Goal: Navigation & Orientation: Find specific page/section

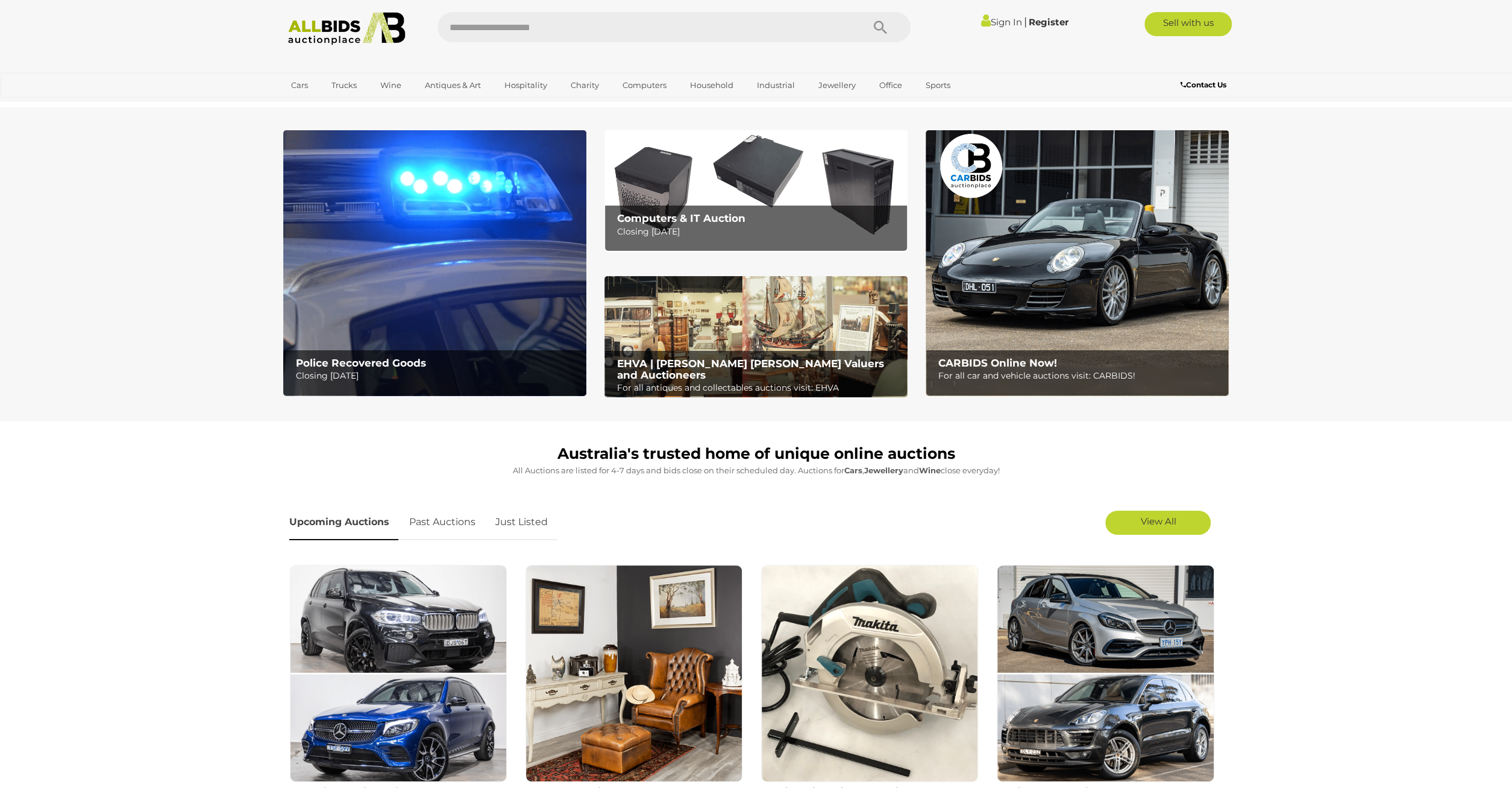
click at [646, 219] on b "Computers & IT Auction" at bounding box center [681, 218] width 128 height 12
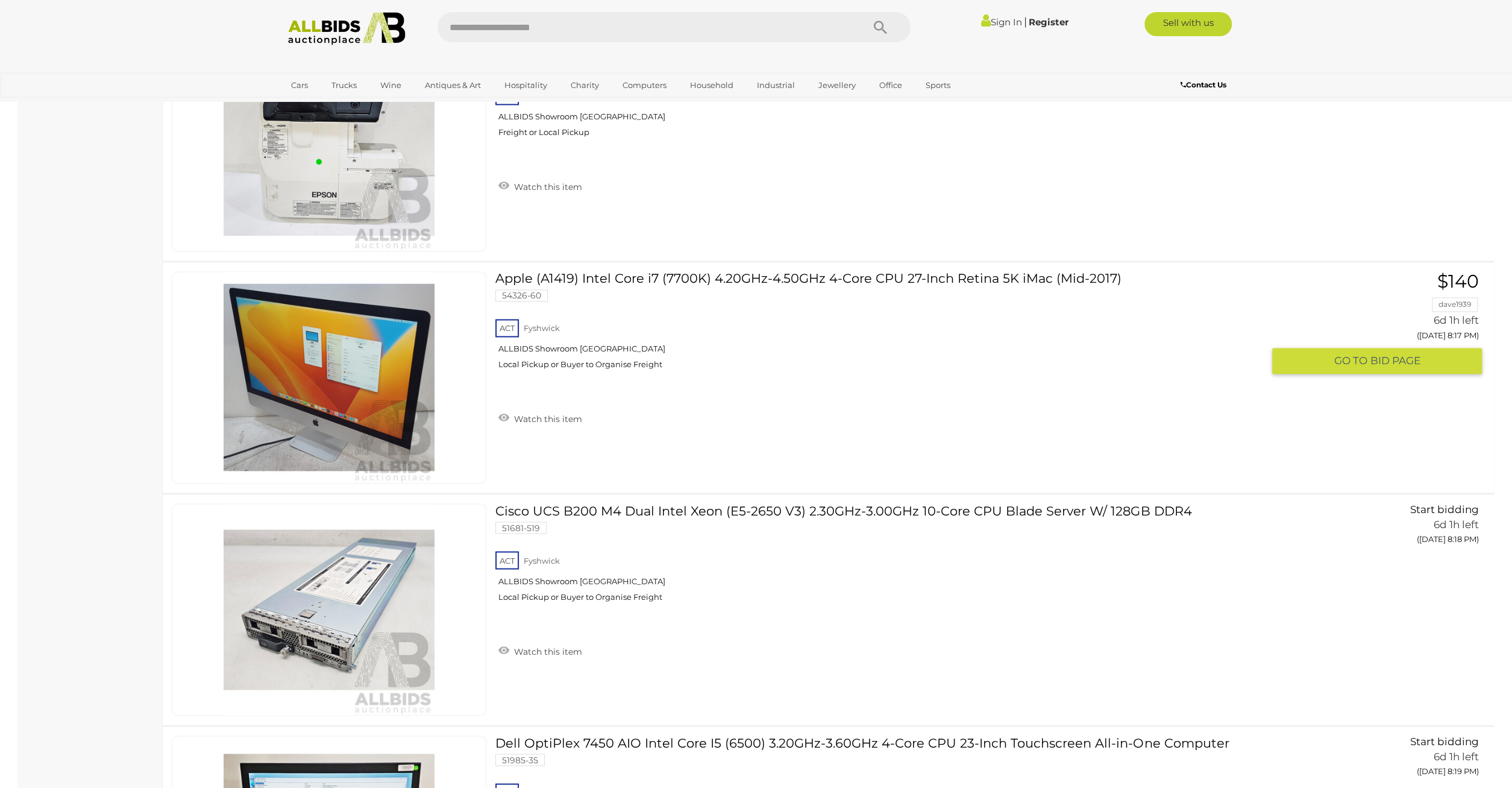
scroll to position [11349, 0]
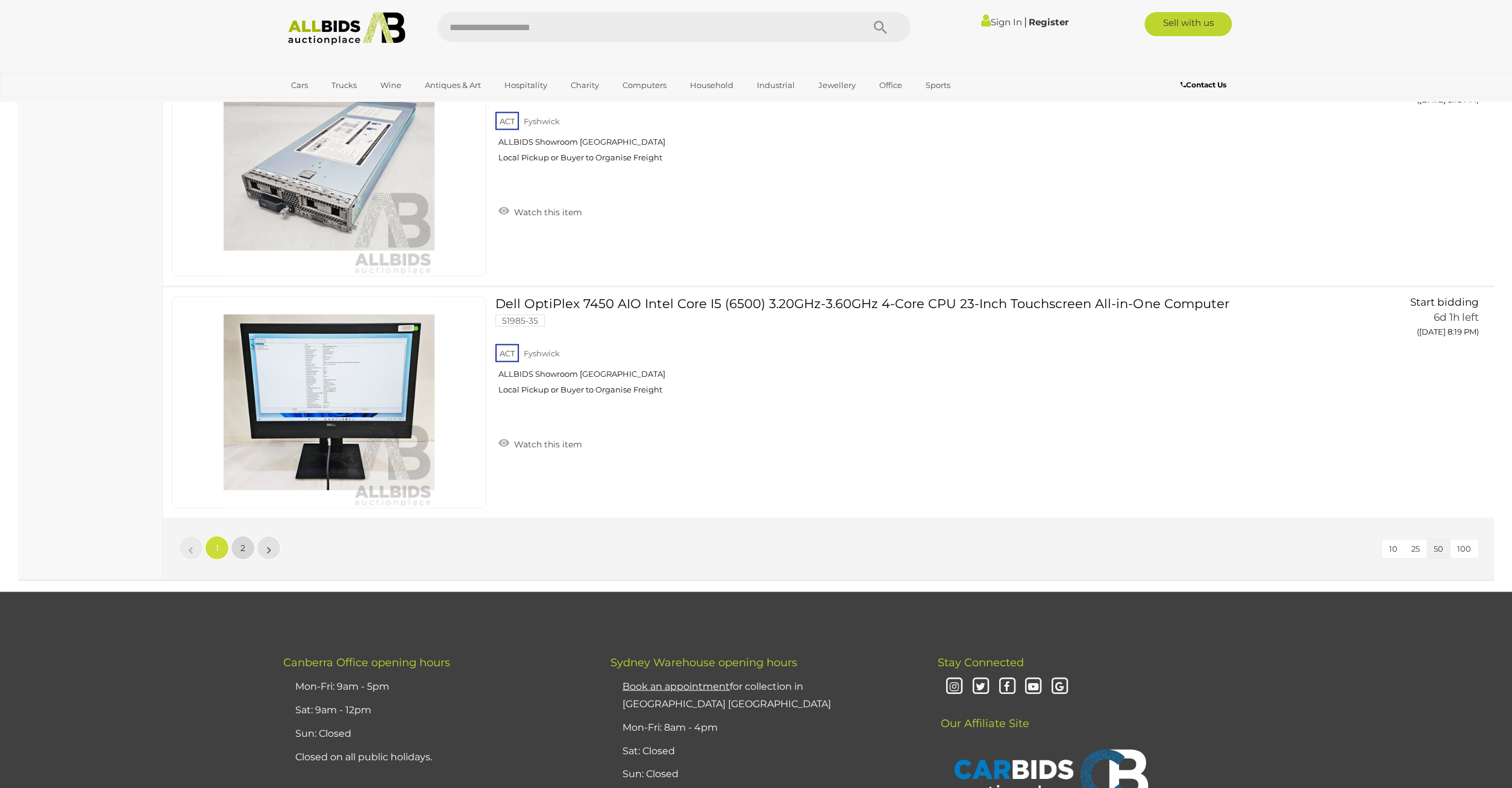
click at [252, 536] on link "2" at bounding box center [242, 547] width 24 height 24
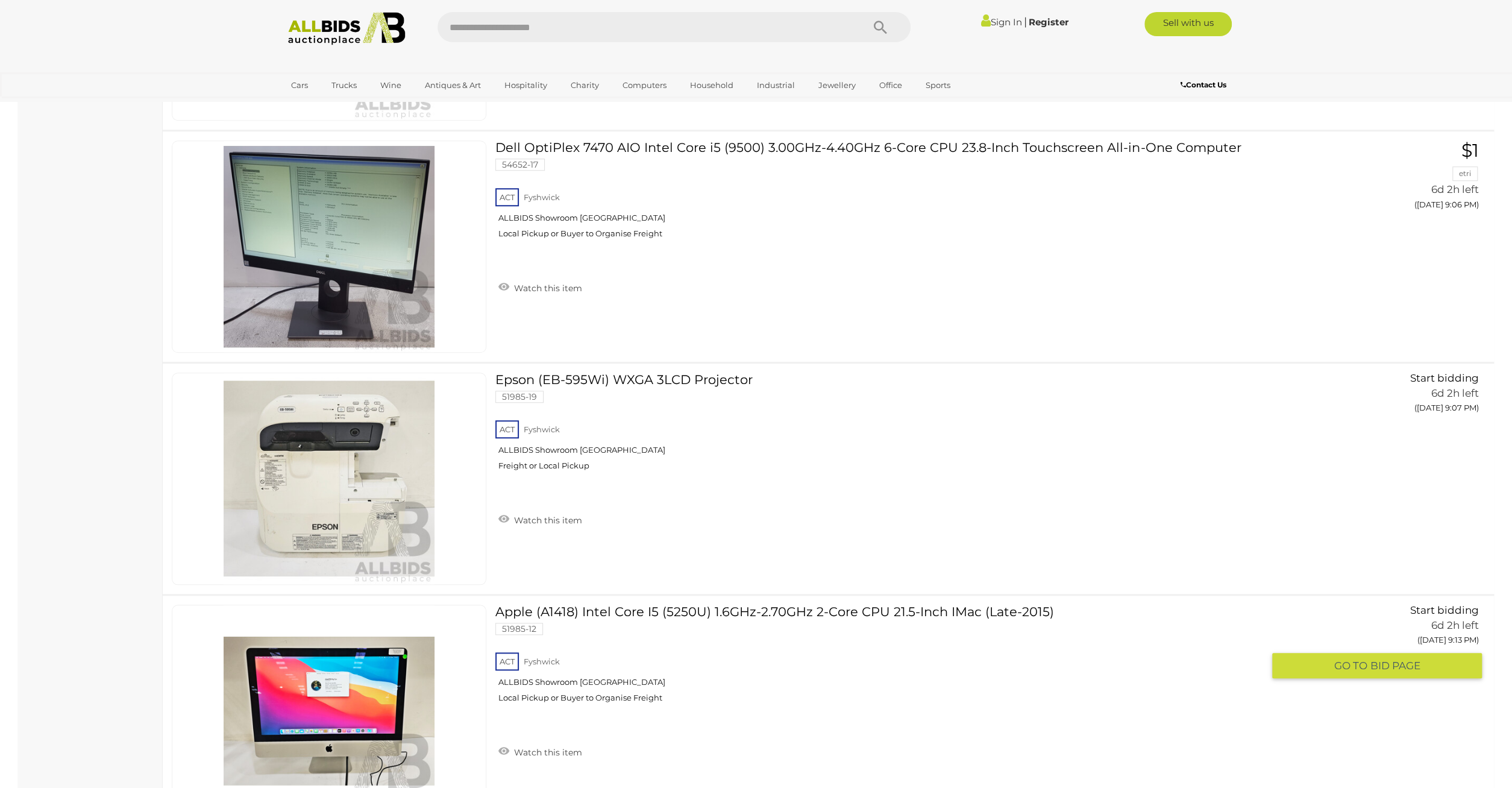
scroll to position [6034, 0]
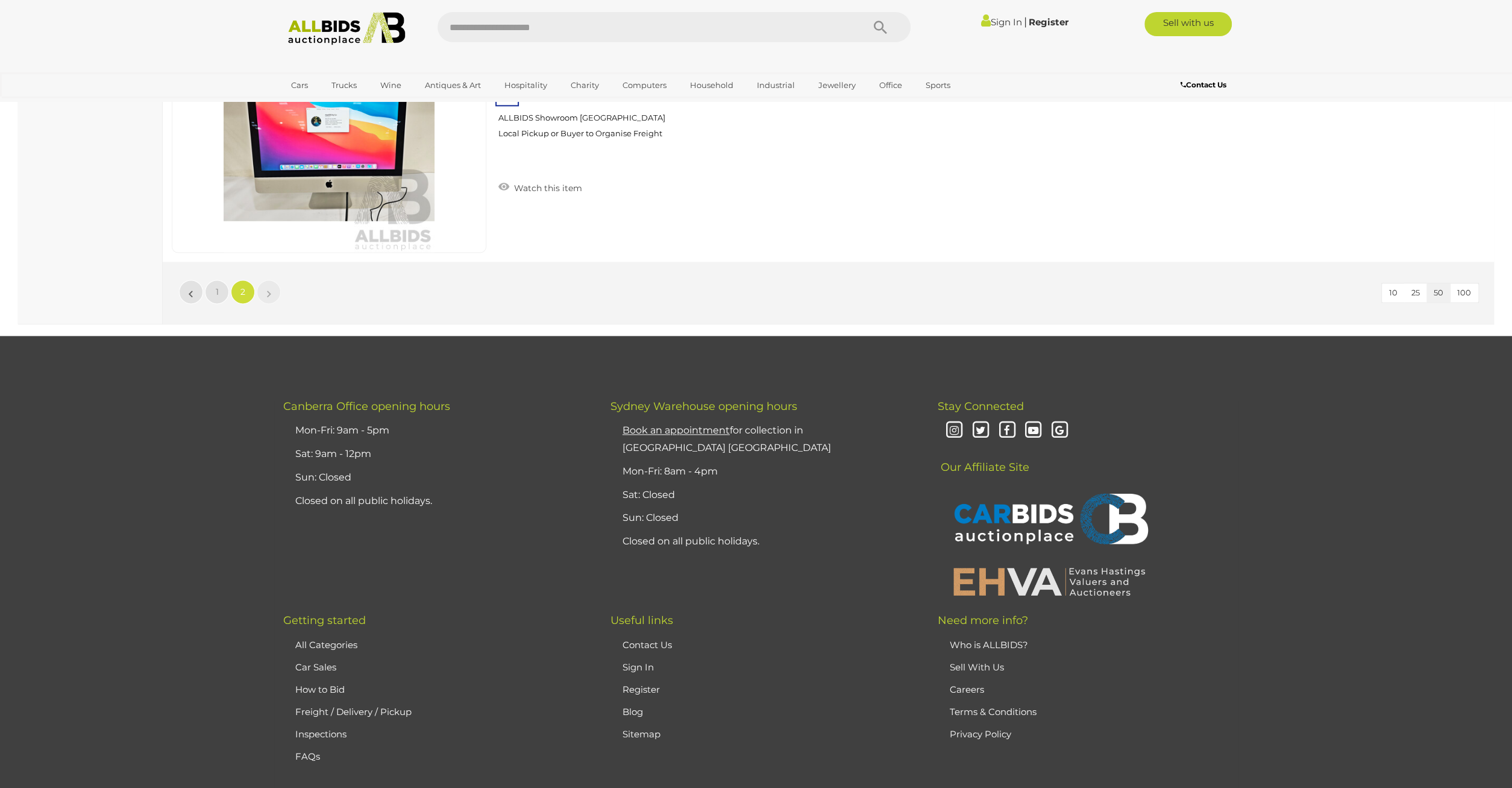
click at [269, 279] on li "»" at bounding box center [269, 291] width 24 height 24
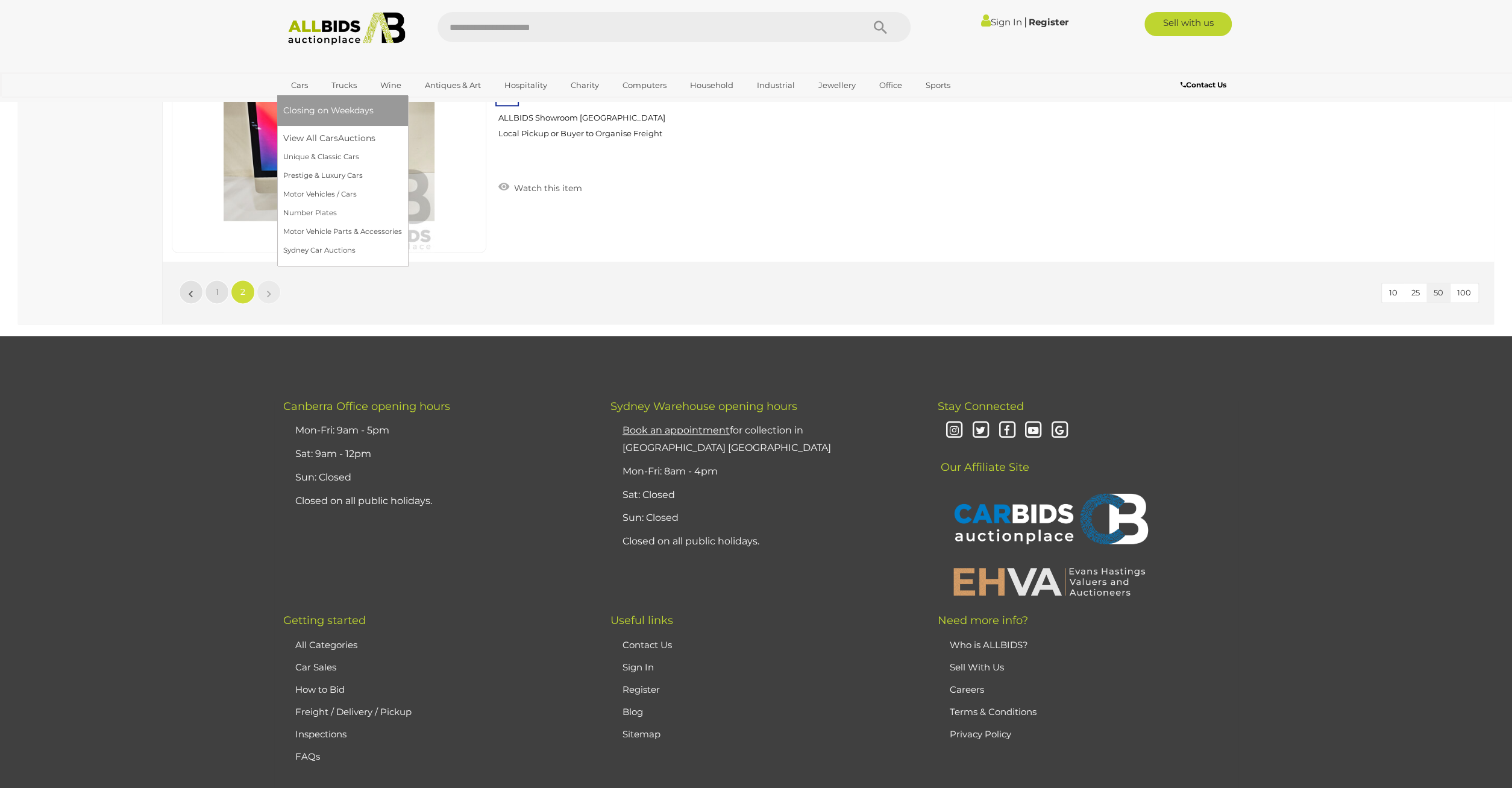
click at [301, 81] on link "Cars" at bounding box center [300, 85] width 33 height 20
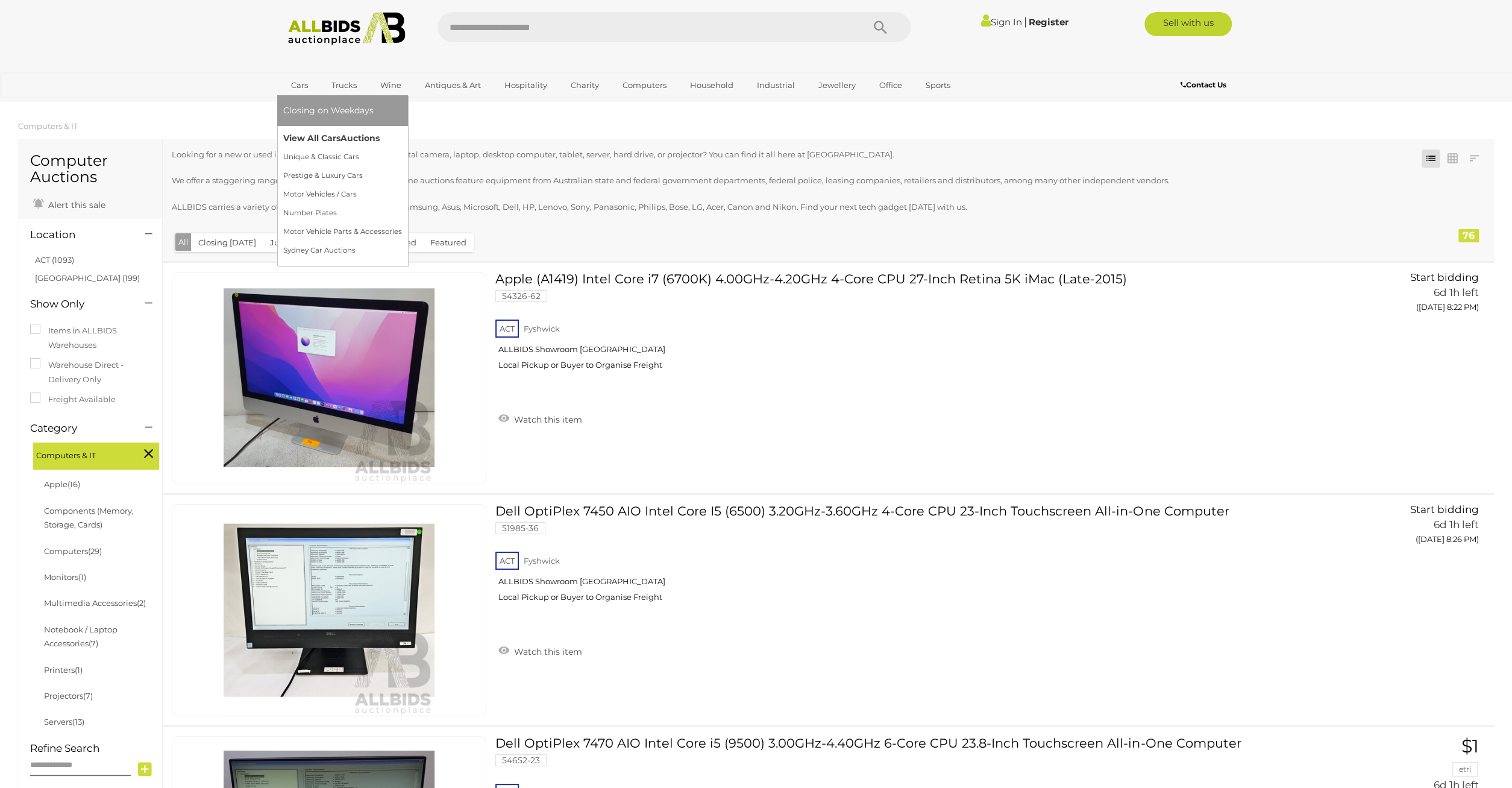
click at [309, 139] on link "View All Cars Auctions" at bounding box center [342, 138] width 119 height 19
